Goal: Transaction & Acquisition: Subscribe to service/newsletter

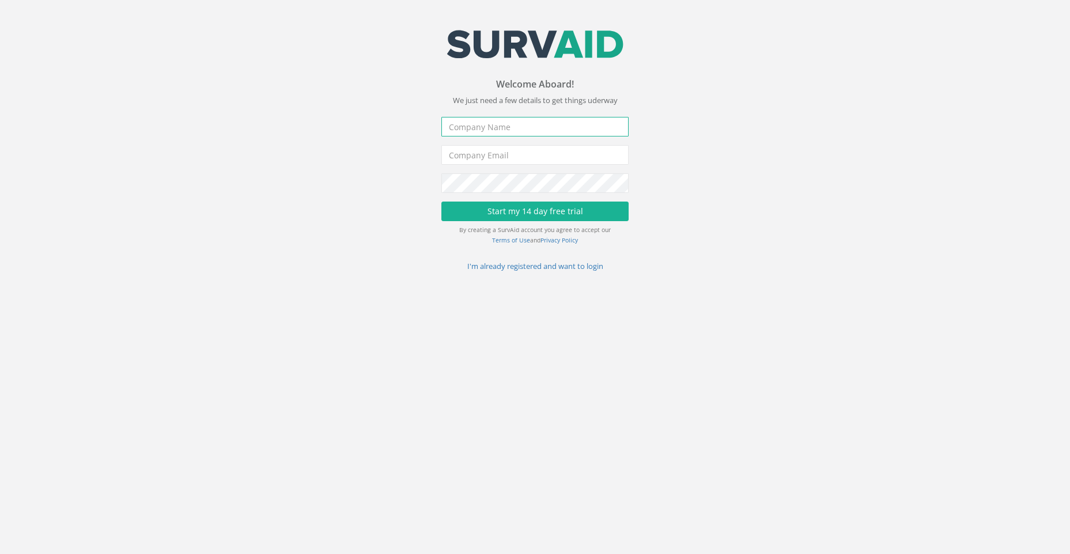
click at [539, 128] on input "text" at bounding box center [534, 127] width 187 height 20
type input "May & Sons"
click at [519, 155] on input "email" at bounding box center [534, 155] width 187 height 20
type input "[PERSON_NAME][EMAIL_ADDRESS][DOMAIN_NAME]"
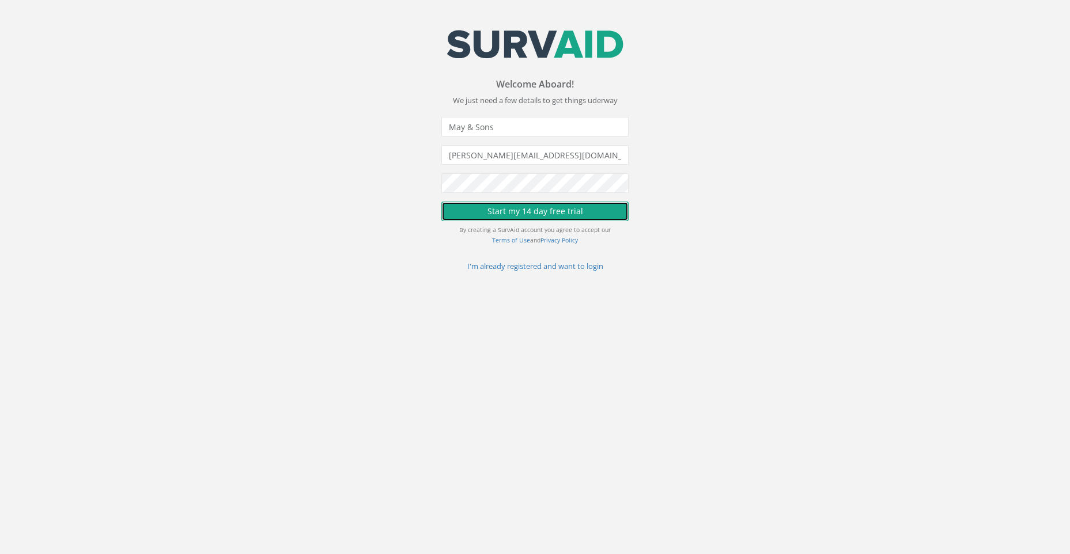
click at [531, 208] on button "Start my 14 day free trial" at bounding box center [534, 212] width 187 height 20
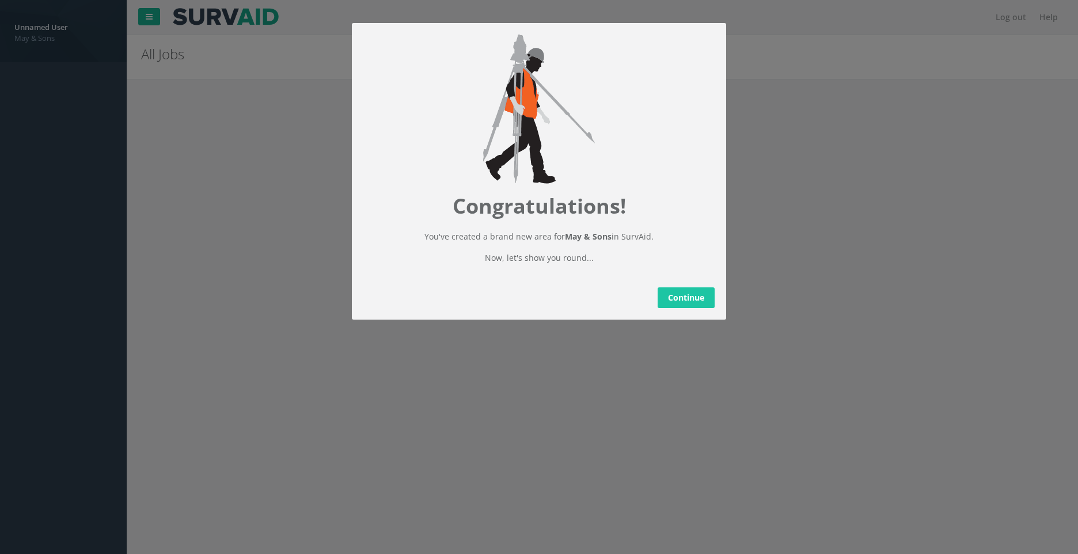
click at [685, 306] on link "Continue" at bounding box center [686, 297] width 57 height 21
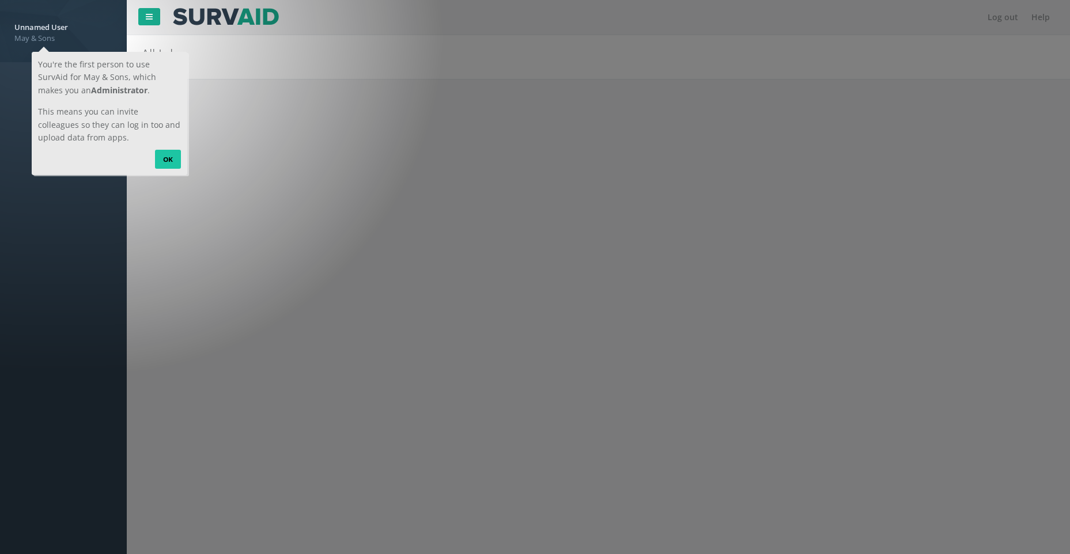
click at [169, 158] on link "OK" at bounding box center [167, 159] width 26 height 18
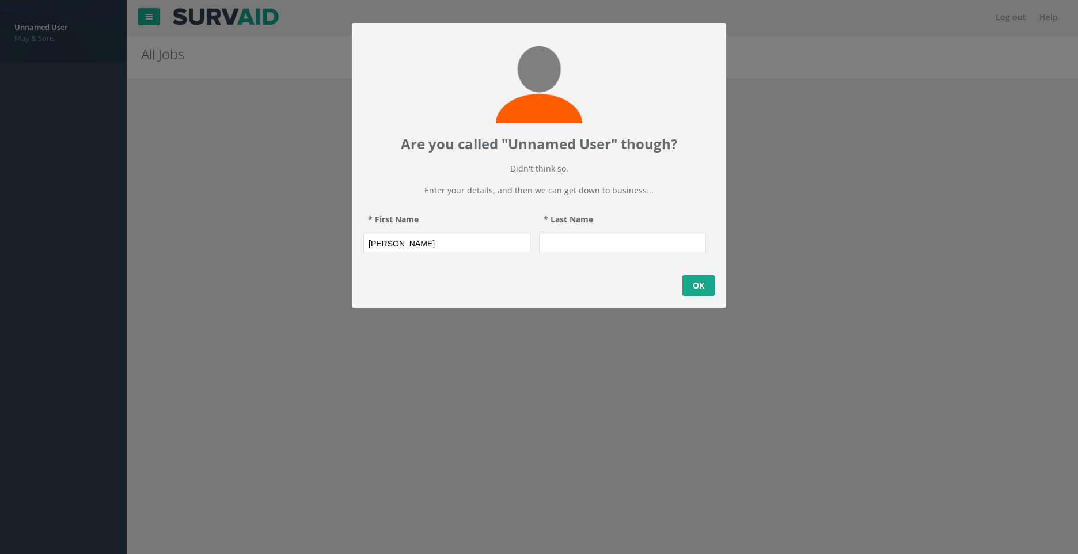
type input "[PERSON_NAME]"
click at [548, 249] on input "* Last Name" at bounding box center [622, 244] width 167 height 20
type input "May"
click at [701, 293] on link "OK" at bounding box center [699, 285] width 32 height 21
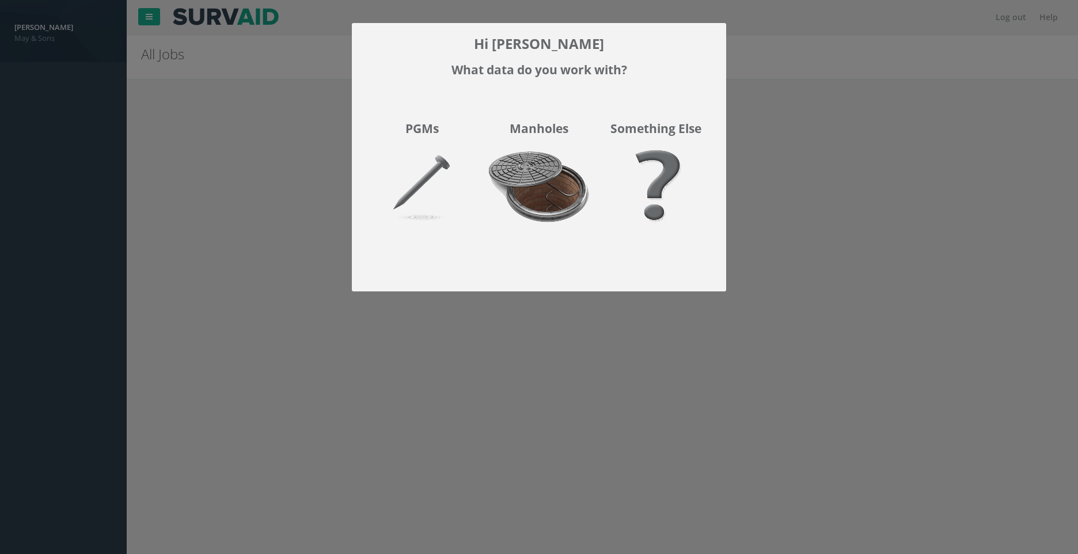
click at [521, 180] on img at bounding box center [538, 194] width 117 height 103
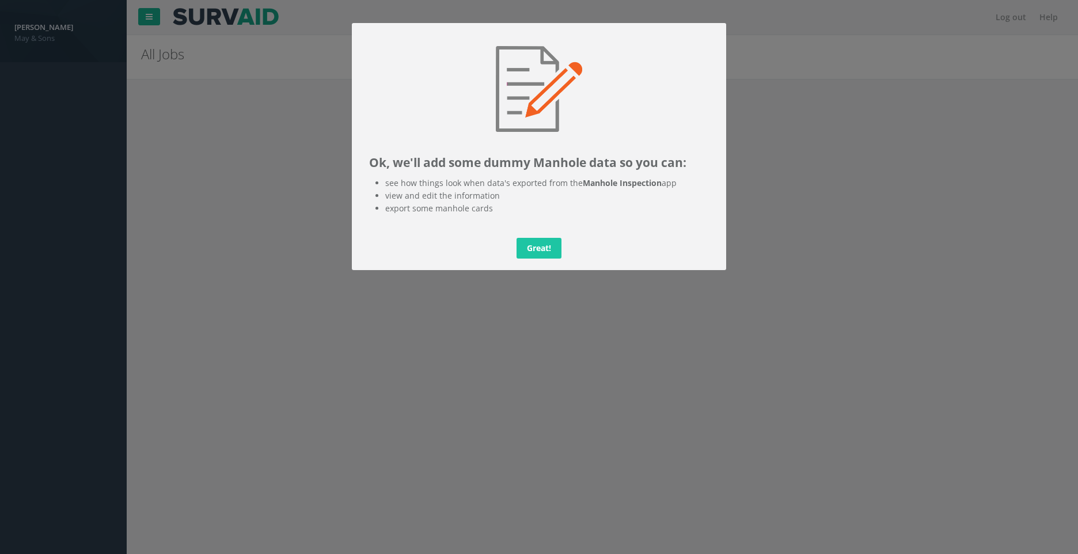
click at [531, 248] on link "Great!" at bounding box center [539, 248] width 45 height 21
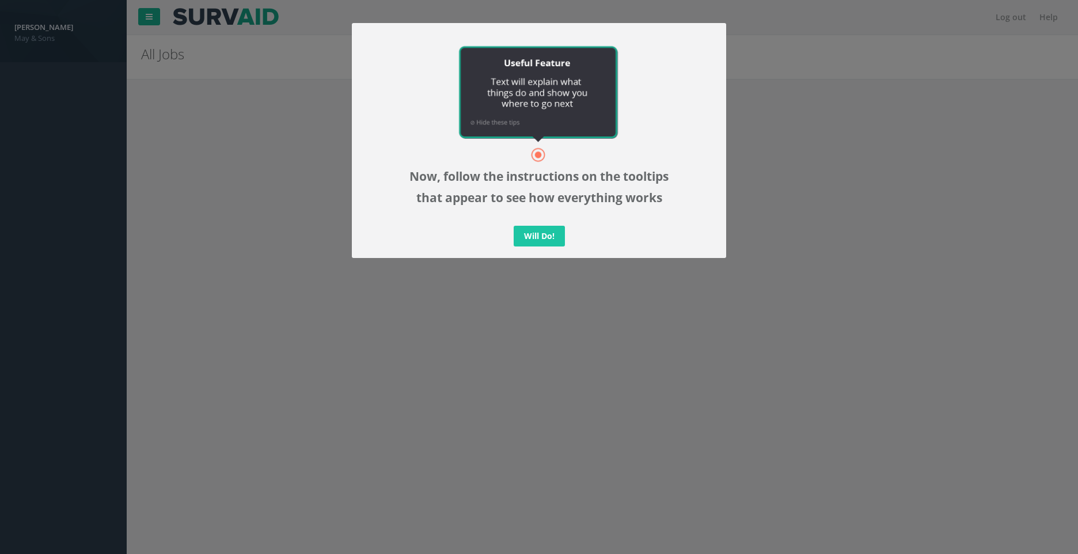
click at [533, 237] on link "Will Do!" at bounding box center [539, 236] width 51 height 21
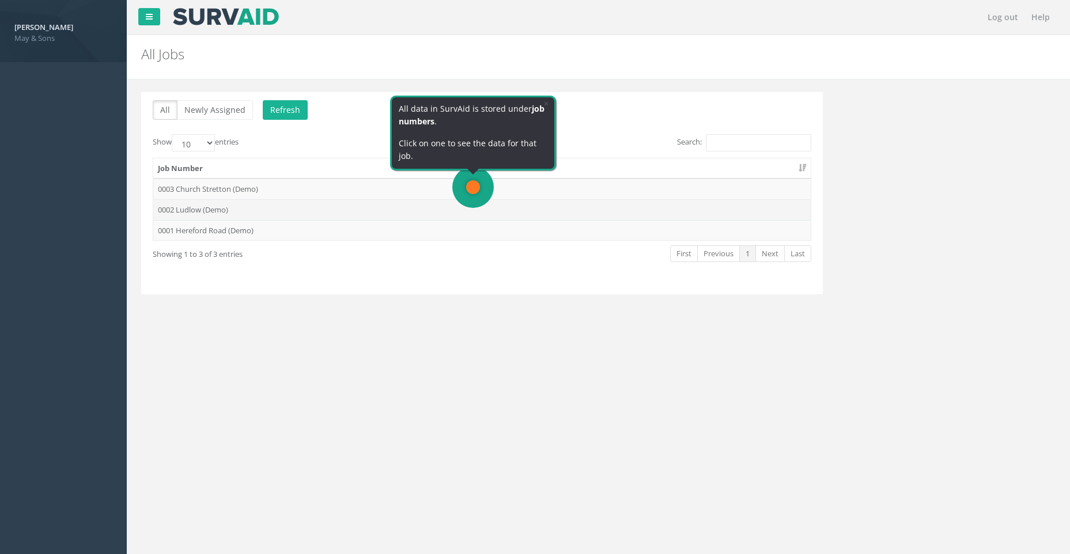
click at [236, 205] on td "0002 Ludlow (Demo)" at bounding box center [481, 209] width 657 height 21
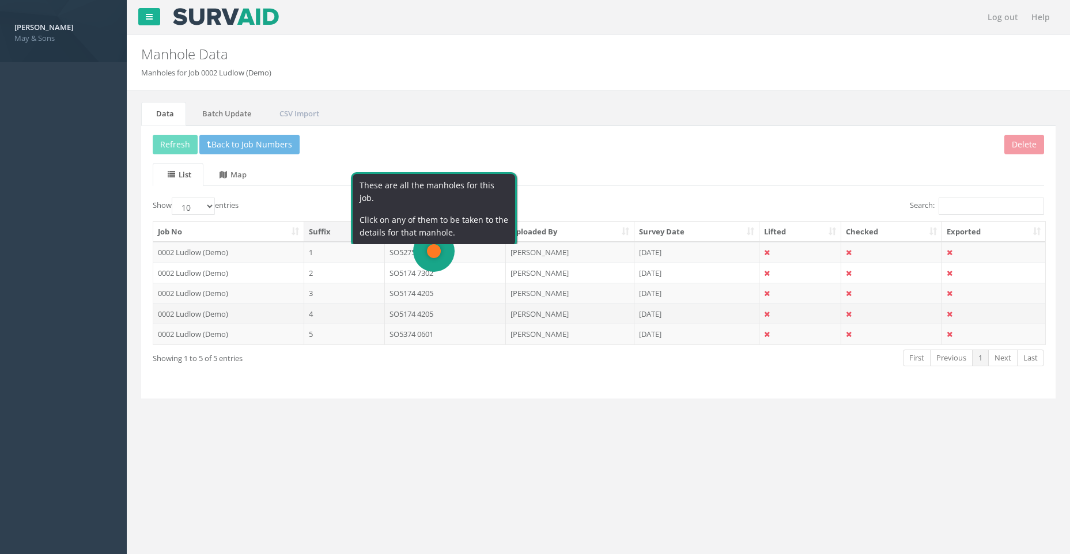
click at [237, 309] on td "0002 Ludlow (Demo)" at bounding box center [228, 314] width 151 height 21
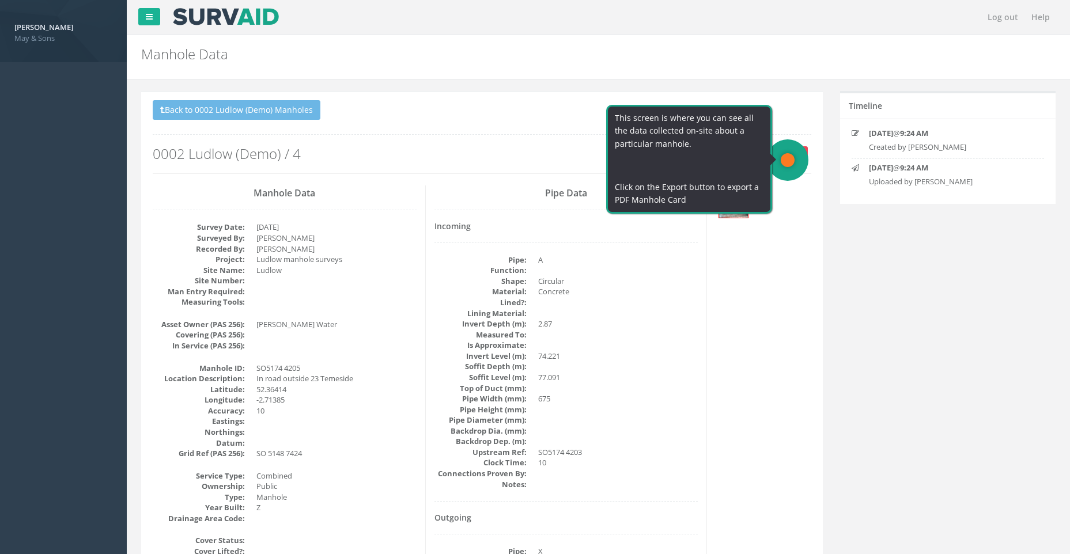
click at [798, 148] on button "Export" at bounding box center [789, 154] width 38 height 17
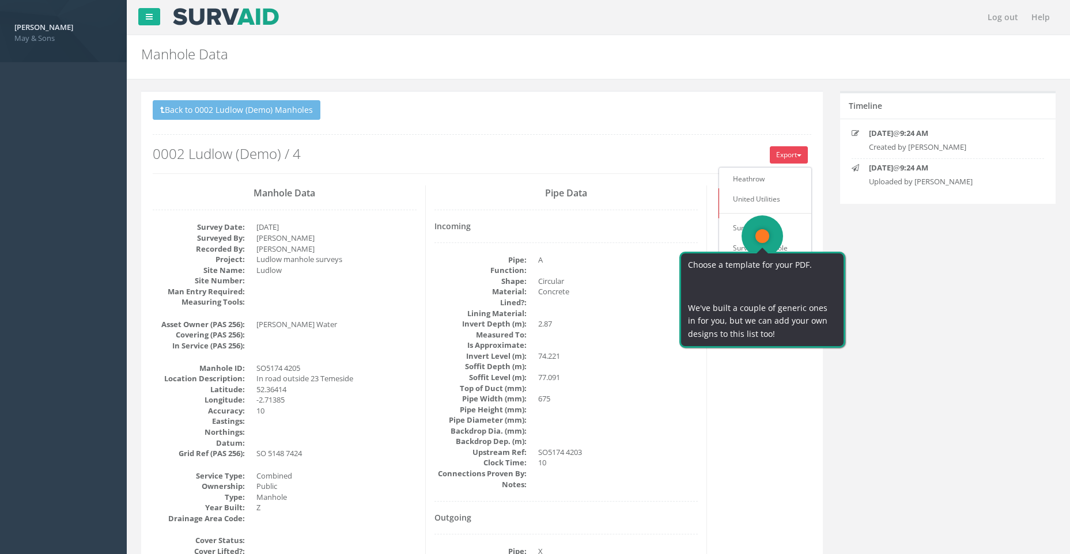
click at [746, 244] on div "Choose a template for your PDF. ​ We've built a couple of generic ones in for y…" at bounding box center [761, 295] width 169 height 106
click at [746, 250] on div "Choose a template for your PDF. ​ We've built a couple of generic ones in for y…" at bounding box center [761, 295] width 169 height 106
drag, startPoint x: 729, startPoint y: 268, endPoint x: 582, endPoint y: 289, distance: 148.3
click at [677, 289] on html "Choose a template for your PDF. ​ We've built a couple of generic ones in for y…" at bounding box center [761, 296] width 169 height 108
click at [778, 248] on div "Choose a template for your PDF. ​ We've built a couple of generic ones in for y…" at bounding box center [761, 295] width 169 height 106
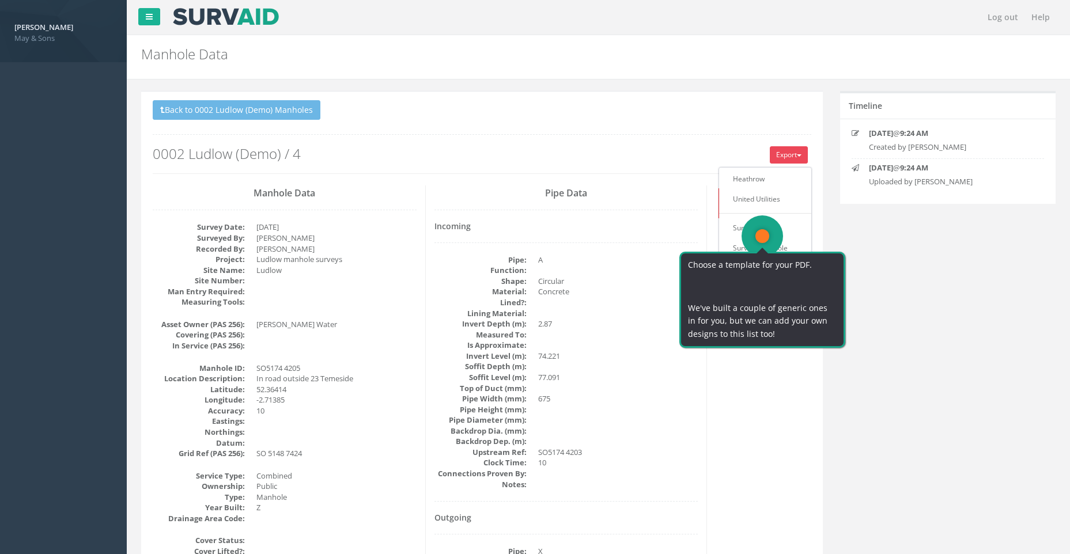
click at [778, 248] on div "Choose a template for your PDF. ​ We've built a couple of generic ones in for y…" at bounding box center [761, 295] width 169 height 106
click at [778, 245] on div "Choose a template for your PDF. ​ We've built a couple of generic ones in for y…" at bounding box center [761, 295] width 169 height 106
click at [746, 229] on link "SurvAid IC" at bounding box center [765, 228] width 88 height 18
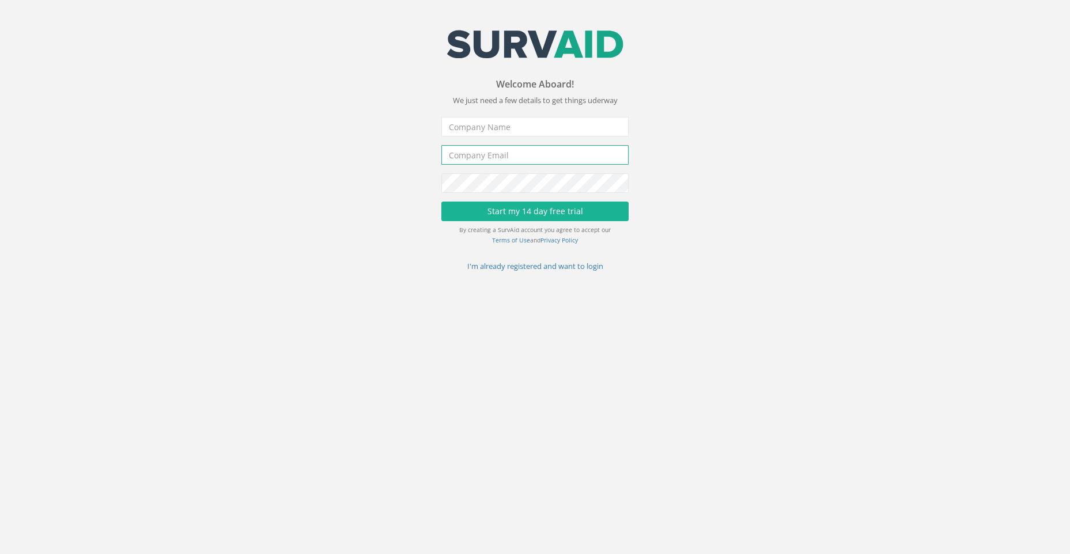
type input "[PERSON_NAME][EMAIL_ADDRESS][DOMAIN_NAME]"
